Goal: Ask a question

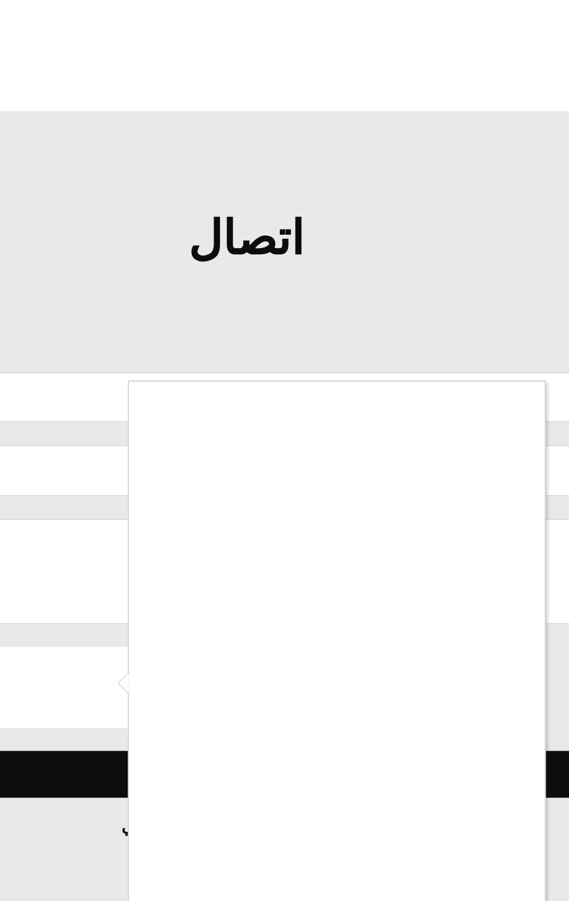
scroll to position [986, 0]
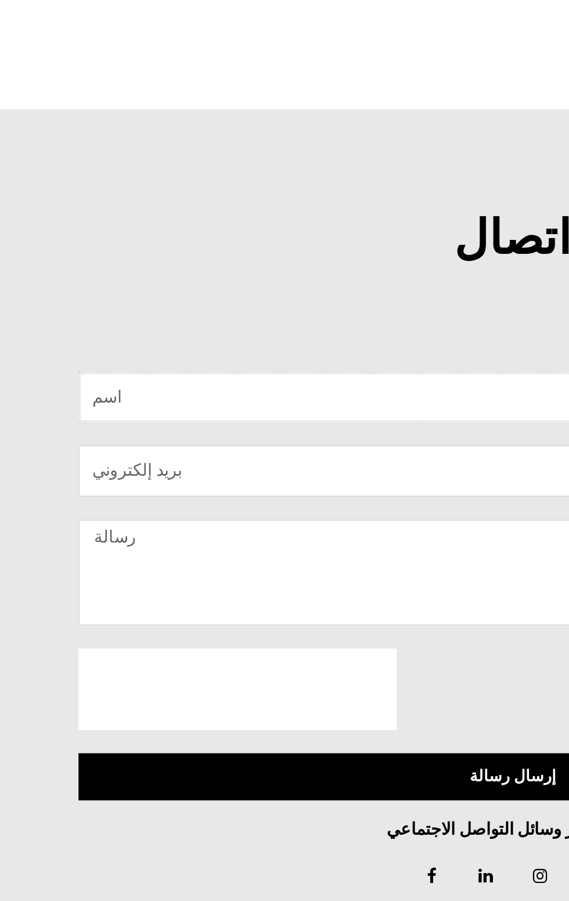
click at [281, 554] on input "اسم" at bounding box center [285, 555] width 482 height 28
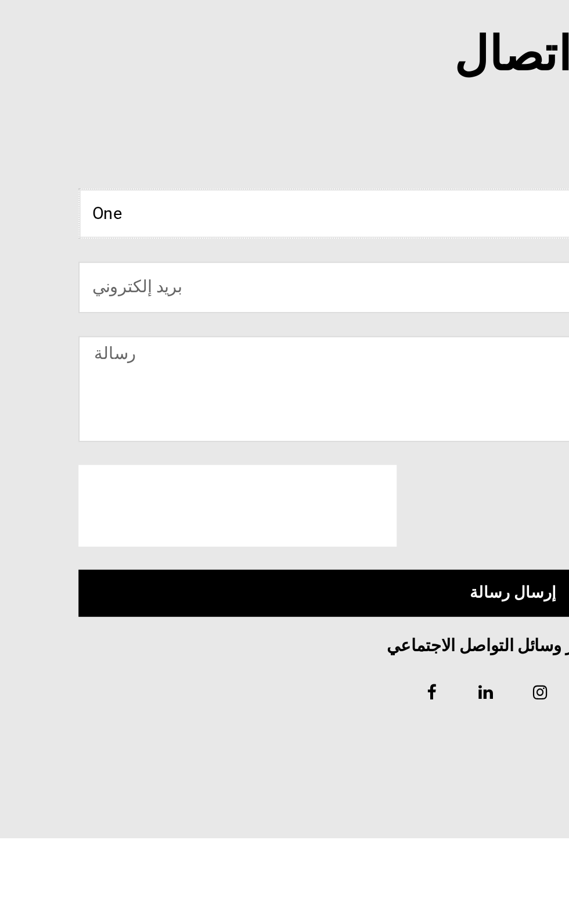
type input "One"
click at [234, 598] on input "بريد إلكتروني" at bounding box center [285, 596] width 482 height 28
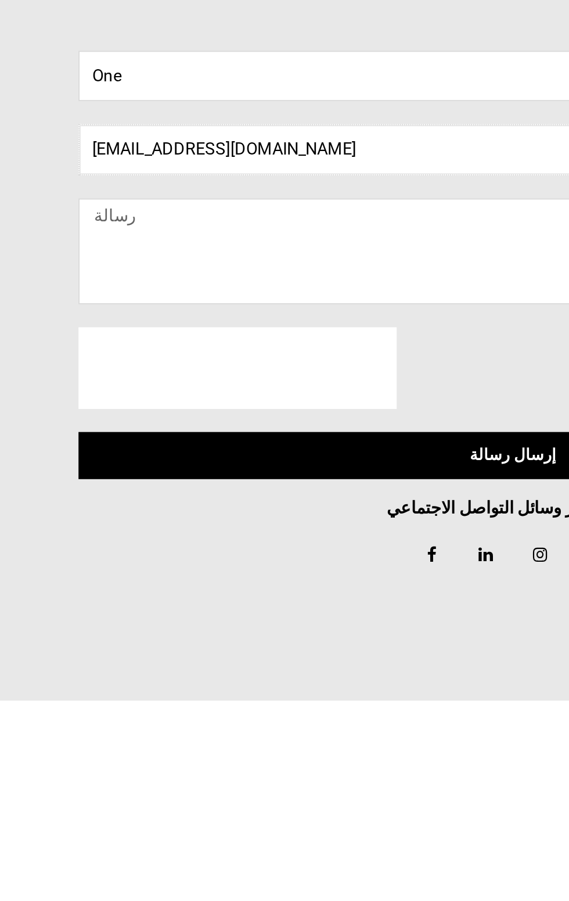
type input "[EMAIL_ADDRESS][DOMAIN_NAME]"
click at [252, 637] on textarea "رسالة" at bounding box center [285, 652] width 482 height 59
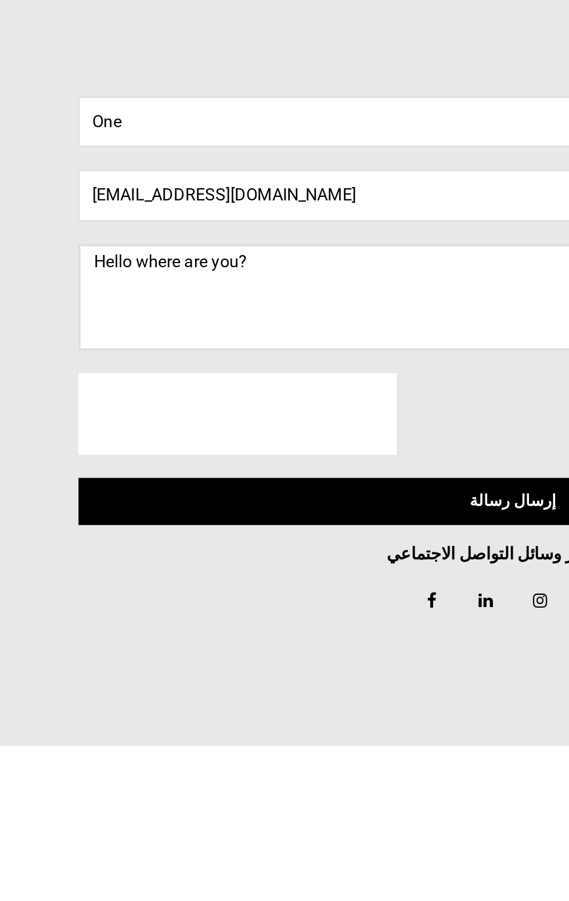
click at [231, 637] on textarea "Hello where are you?" at bounding box center [285, 652] width 482 height 59
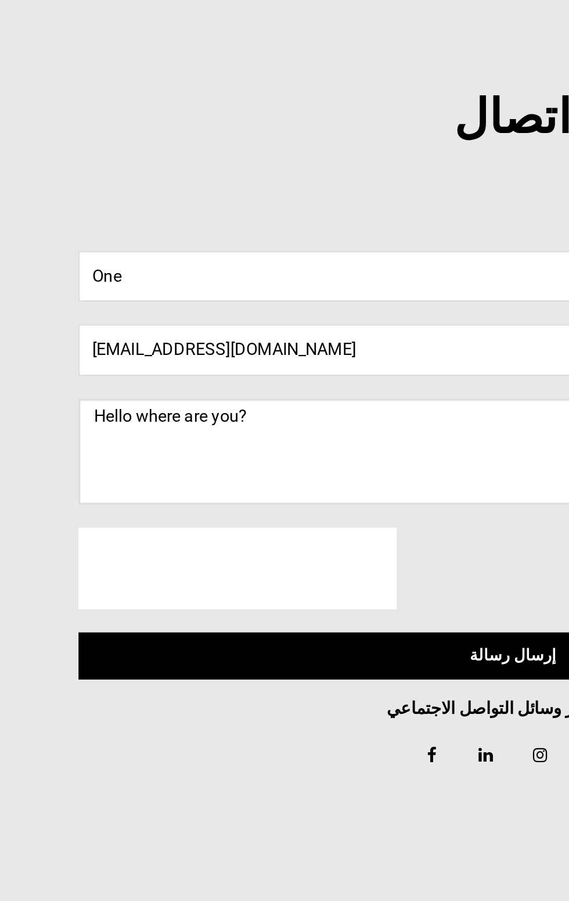
click at [235, 647] on textarea "Hello where are you?" at bounding box center [285, 652] width 482 height 59
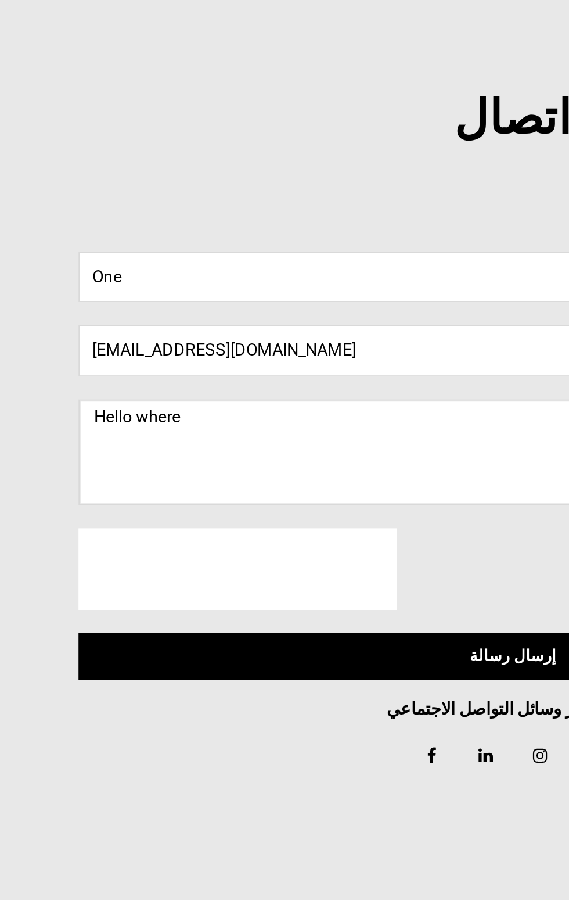
type textarea "Hello"
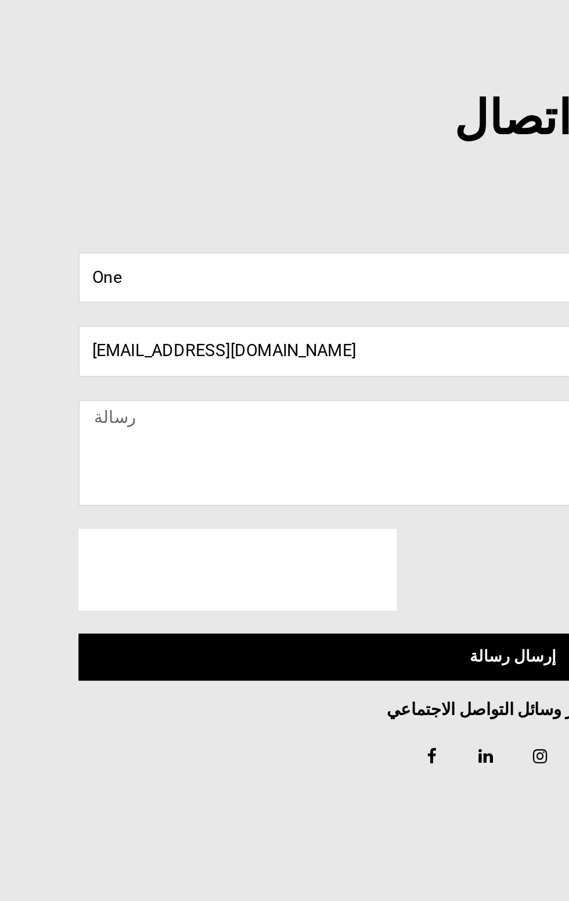
click at [80, 787] on div "اسم One بريد إلكتروني [EMAIL_ADDRESS][DOMAIN_NAME] رسالة إرسال رسالة" at bounding box center [285, 666] width 489 height 250
click at [242, 635] on textarea "رسالة" at bounding box center [285, 652] width 482 height 59
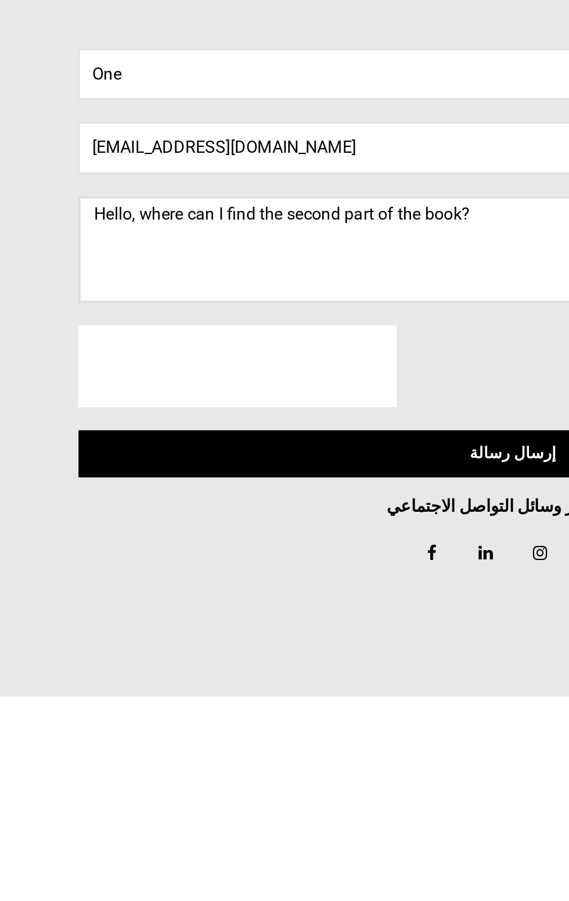
scroll to position [985, 0]
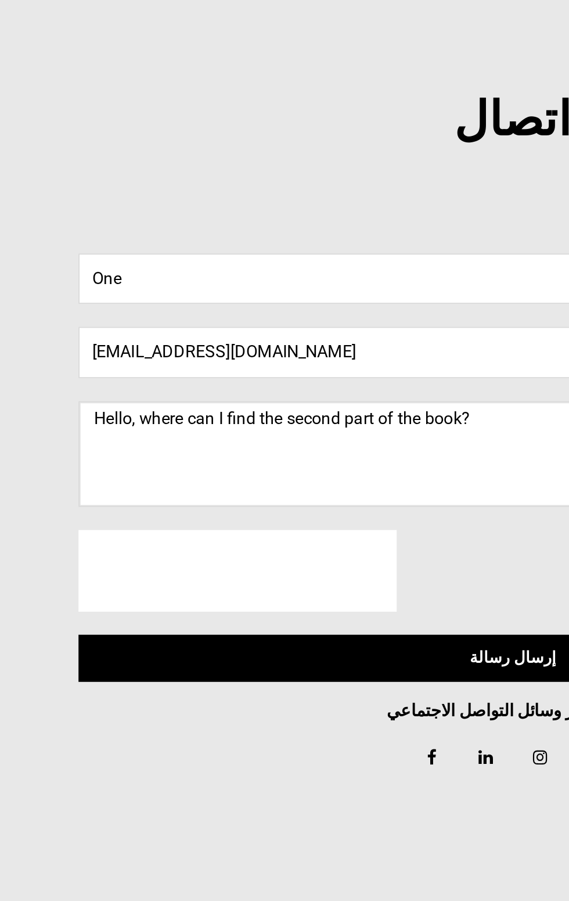
click at [304, 637] on textarea "Hello, where can I find the second part of the book?" at bounding box center [285, 653] width 482 height 59
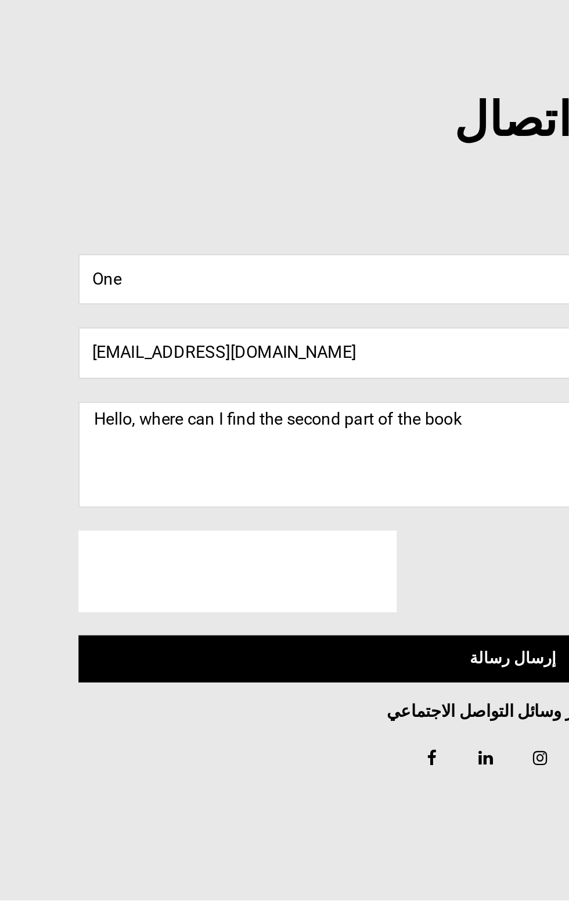
scroll to position [985, 0]
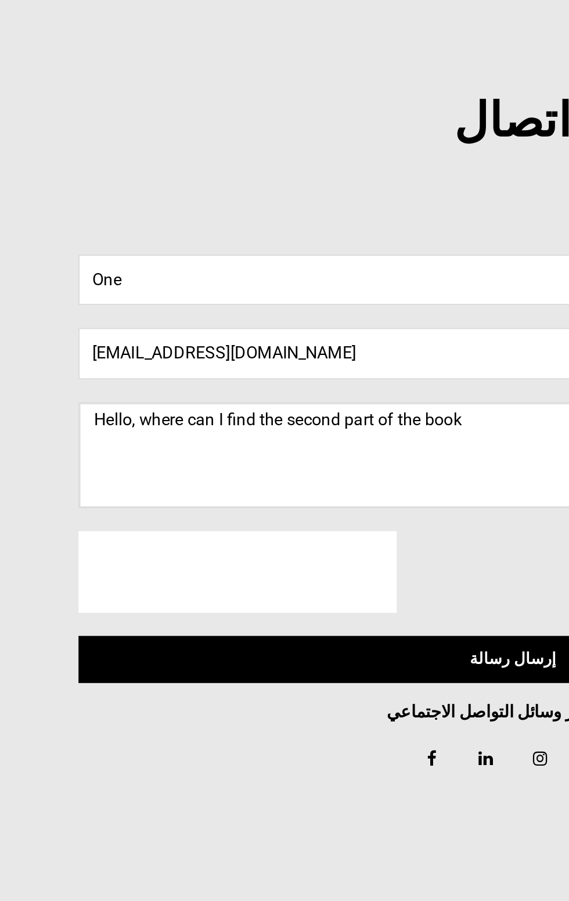
click at [297, 637] on textarea "Hello, where can I find the second part of the book" at bounding box center [285, 654] width 482 height 59
paste textarea "xrevelator"
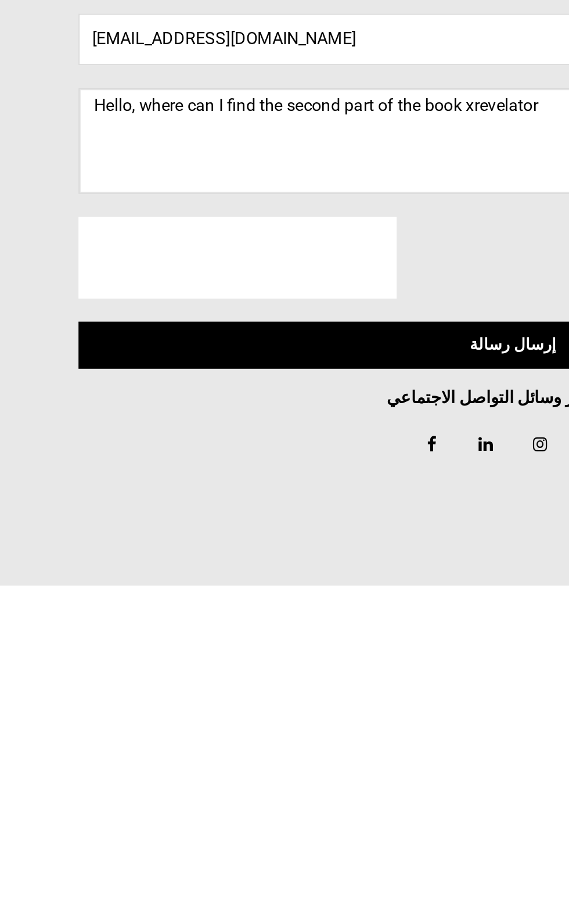
type textarea "Hello, where can I find the second part of the book xrevelator"
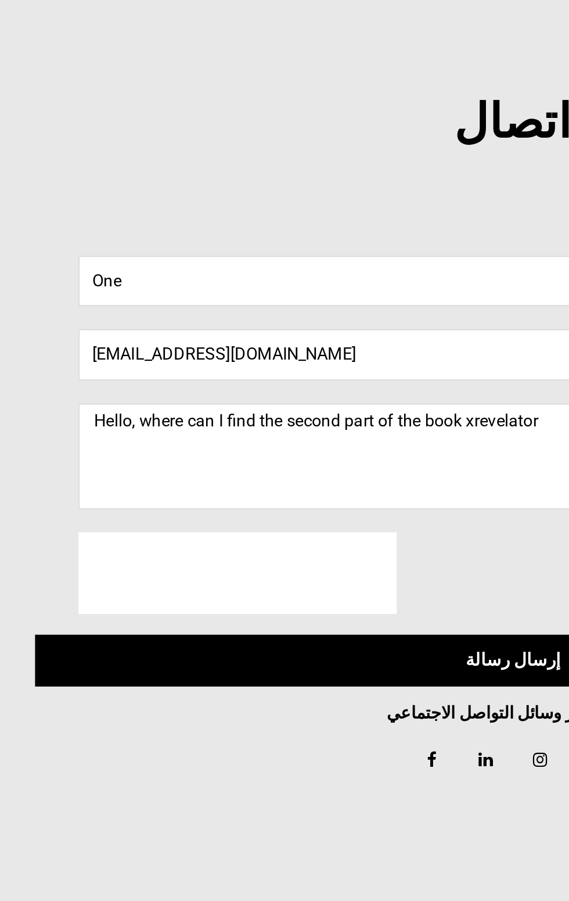
click at [146, 770] on span "إرسال رسالة" at bounding box center [285, 768] width 486 height 10
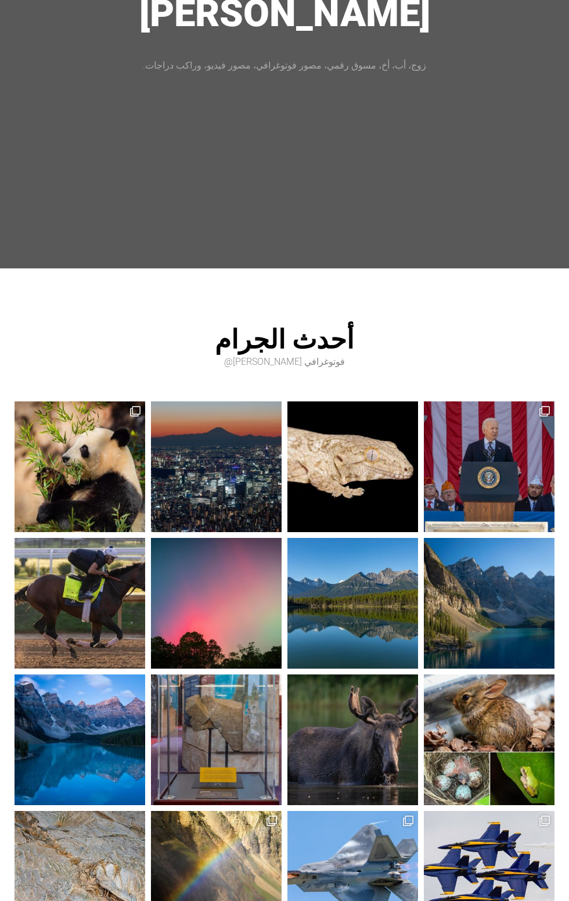
scroll to position [0, 0]
